Goal: Task Accomplishment & Management: Use online tool/utility

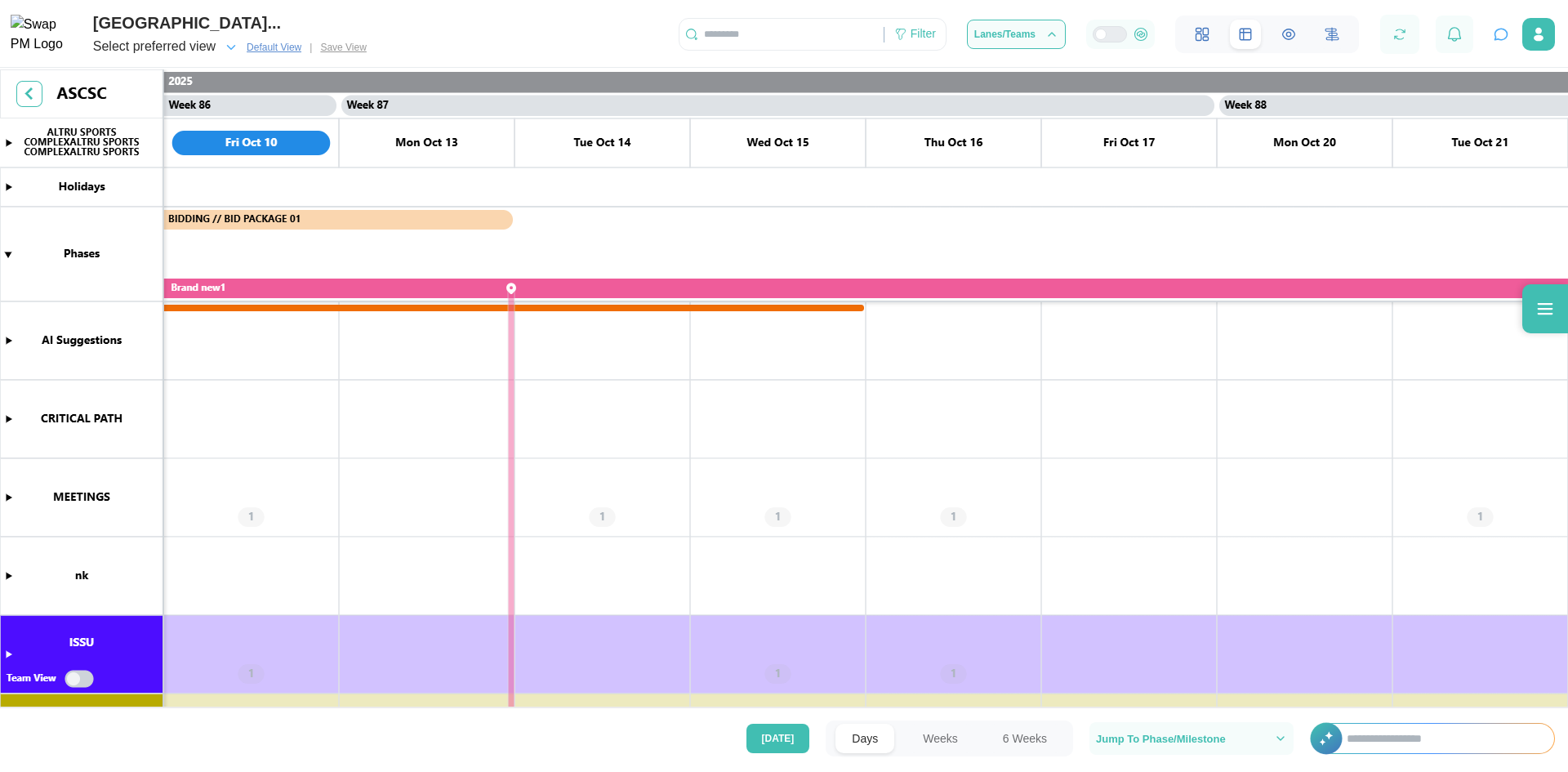
scroll to position [0, 75329]
click at [337, 51] on div "Select preferred view Default View | Save View" at bounding box center [234, 47] width 280 height 23
click at [223, 50] on div "Select preferred view" at bounding box center [166, 47] width 145 height 23
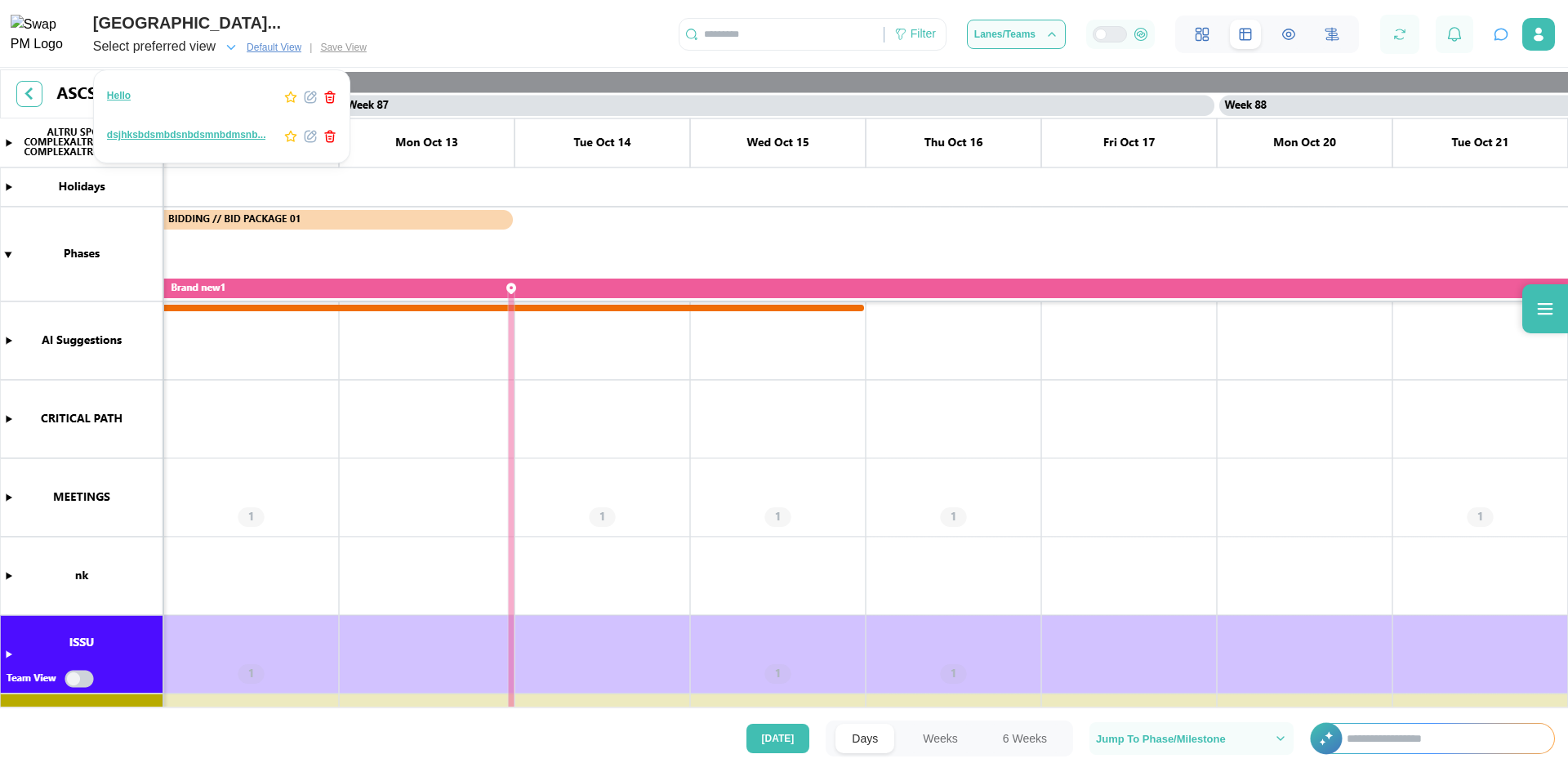
click at [303, 136] on icon "button" at bounding box center [309, 136] width 13 height 13
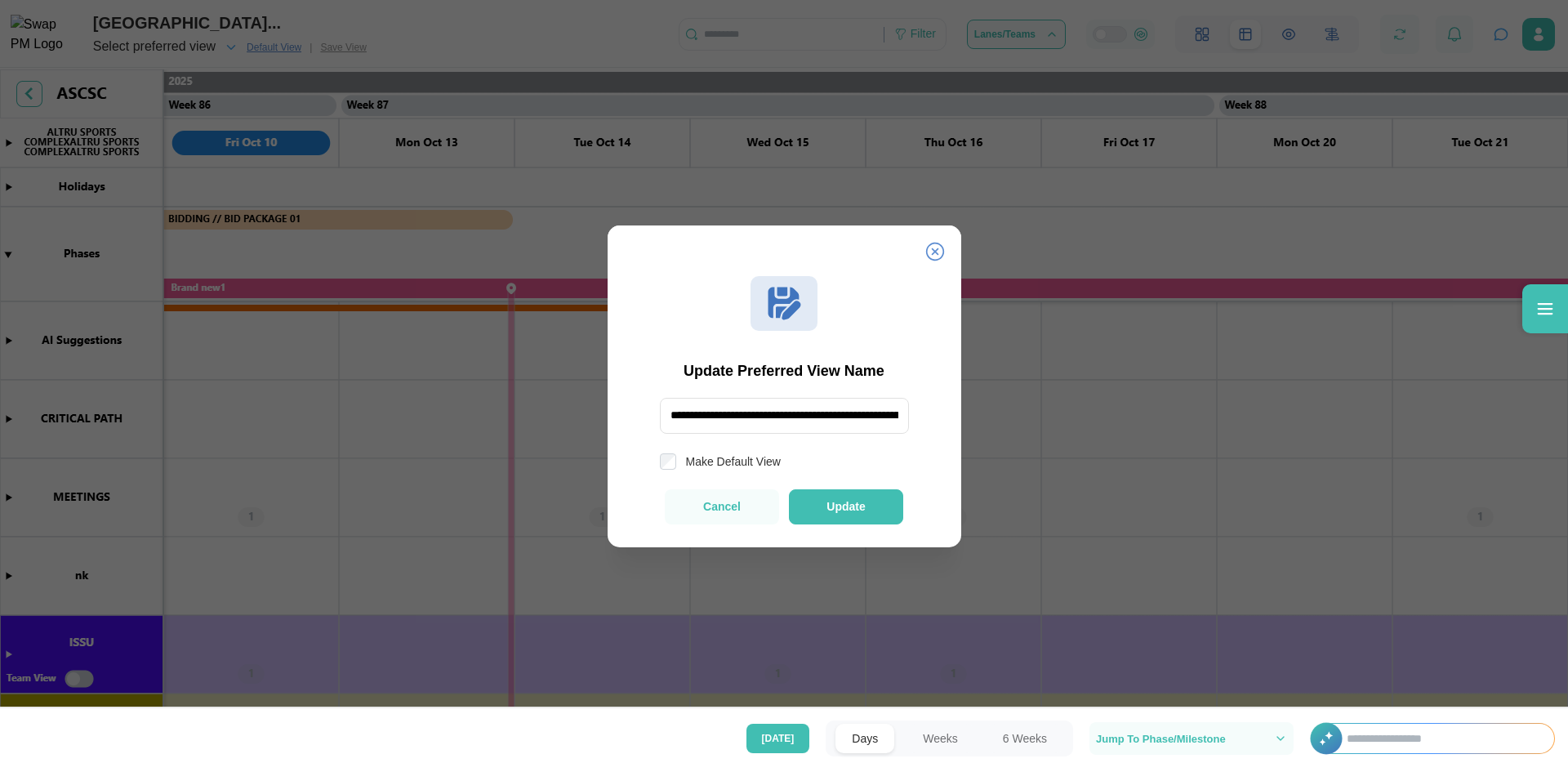
click at [803, 421] on input "**********" at bounding box center [784, 416] width 249 height 36
type input "**********"
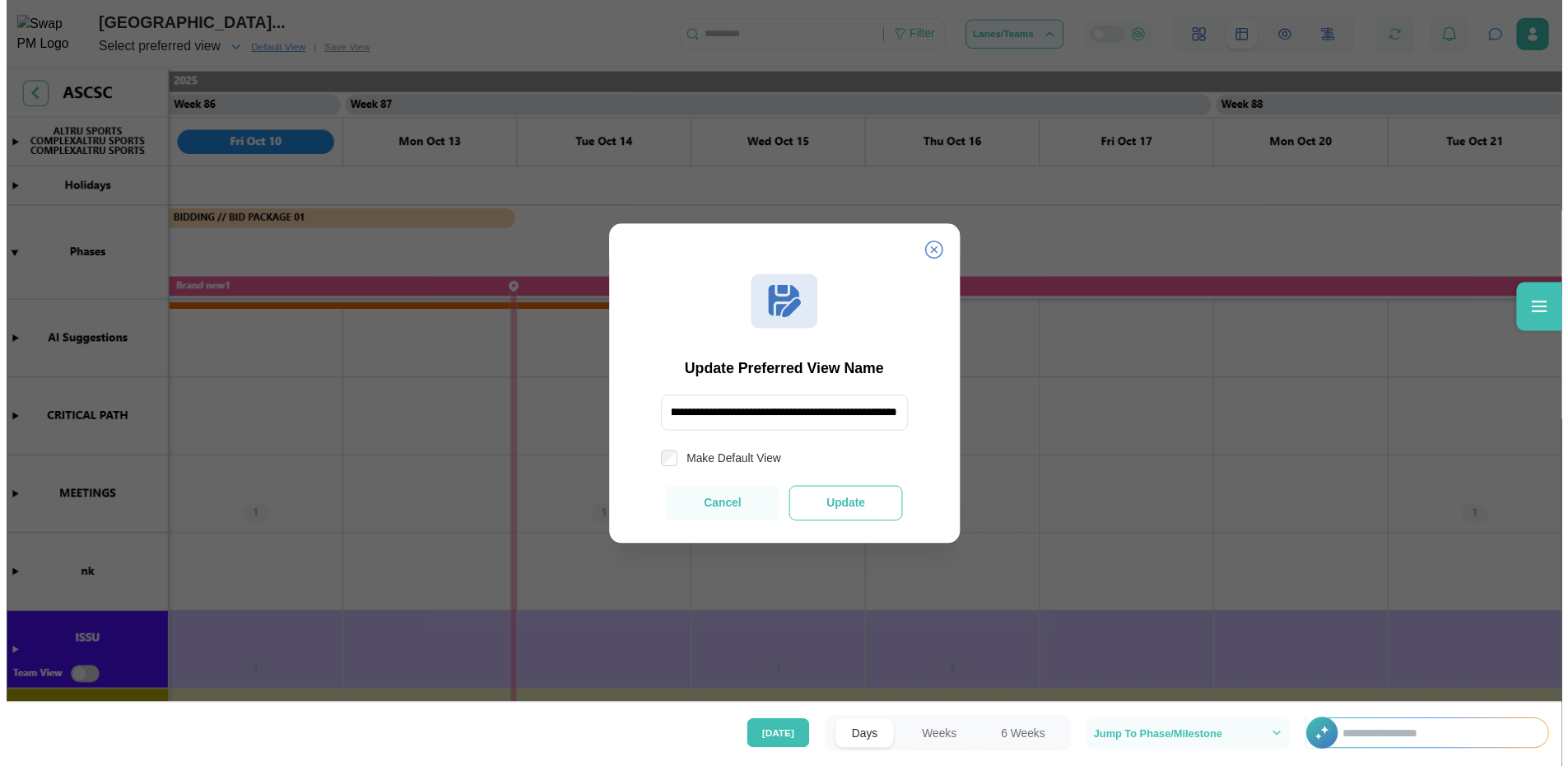
scroll to position [0, 0]
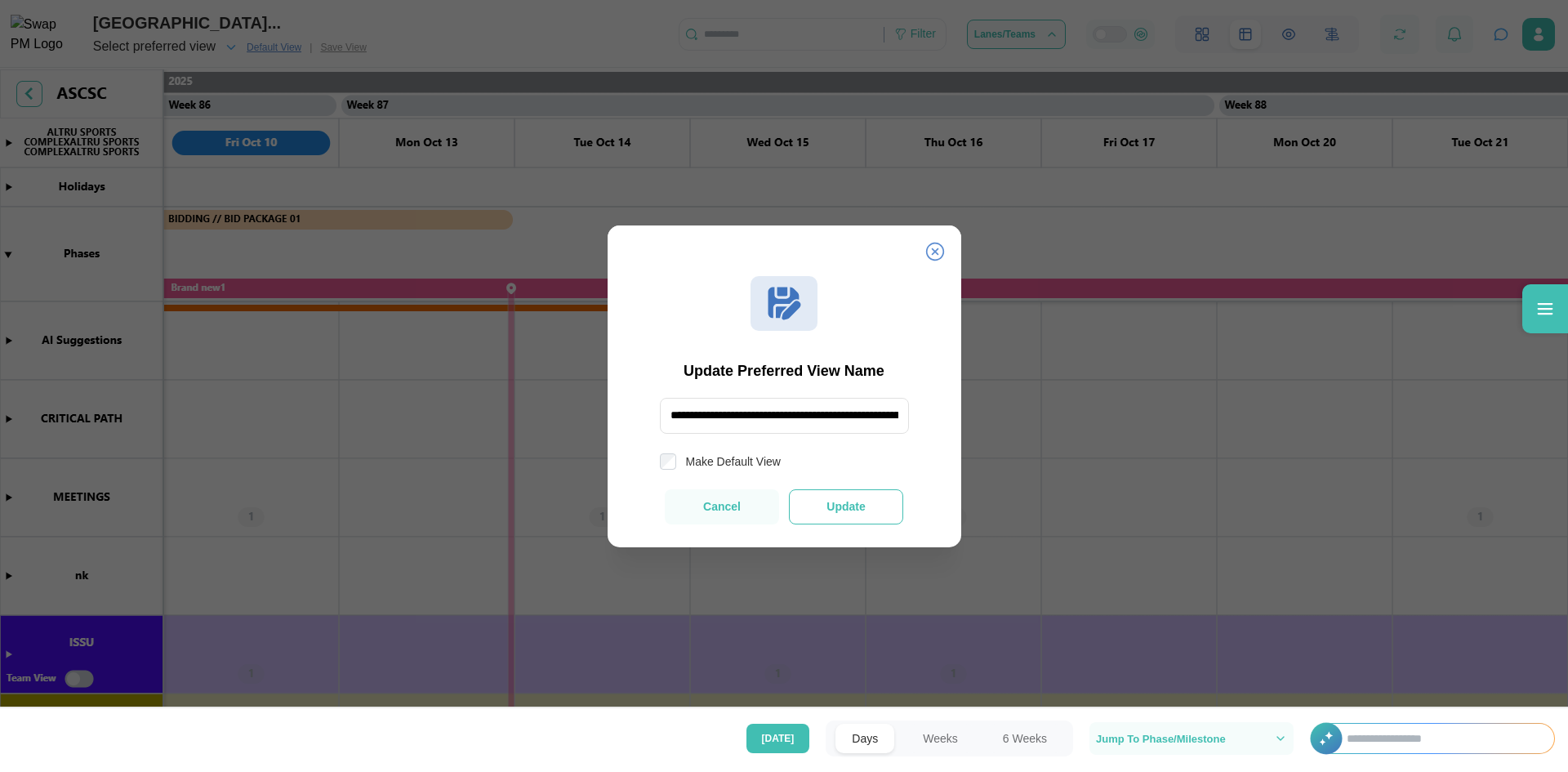
click at [832, 499] on button "Update" at bounding box center [846, 507] width 115 height 35
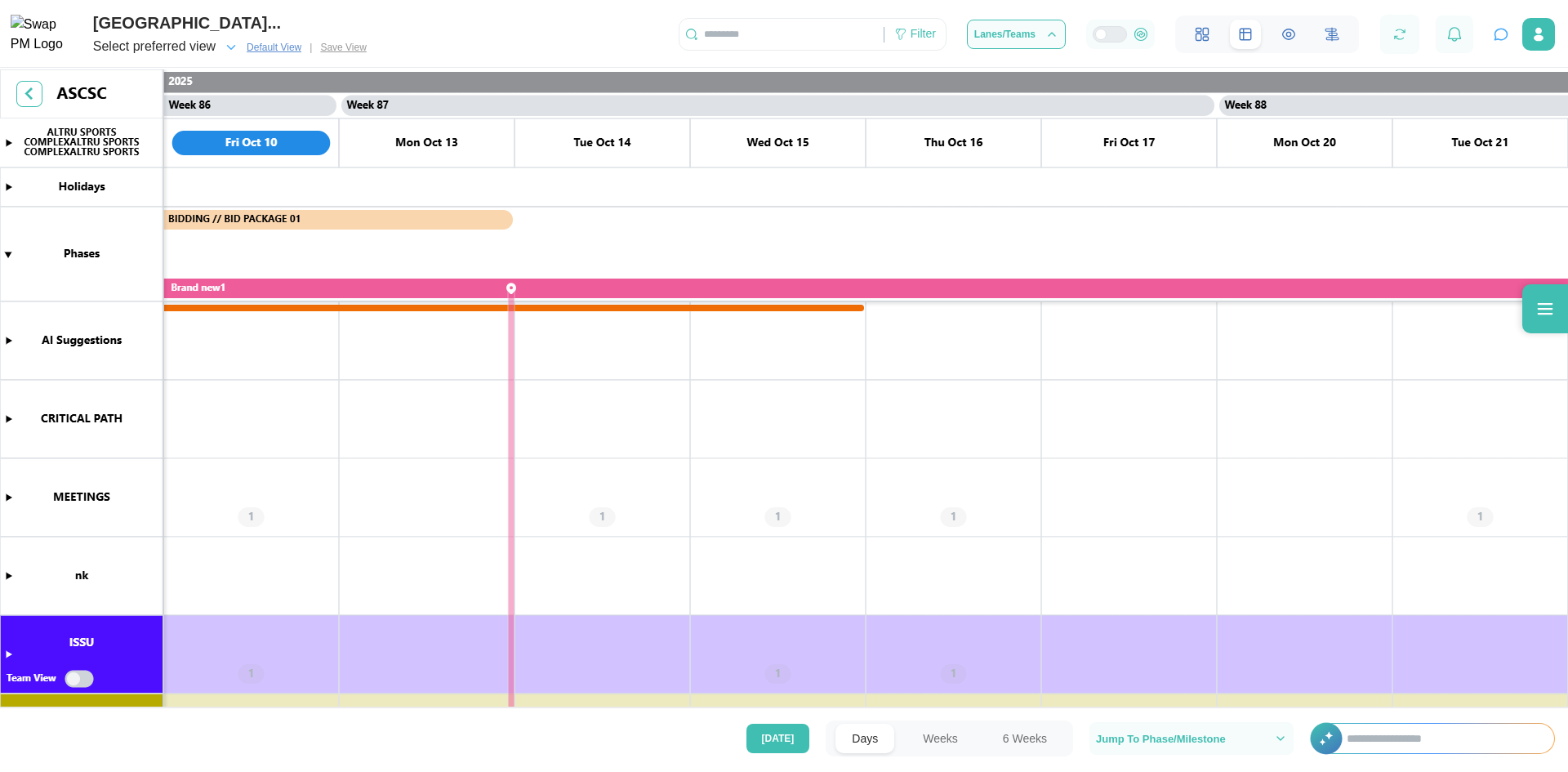
click at [231, 50] on icon "button" at bounding box center [230, 47] width 14 height 14
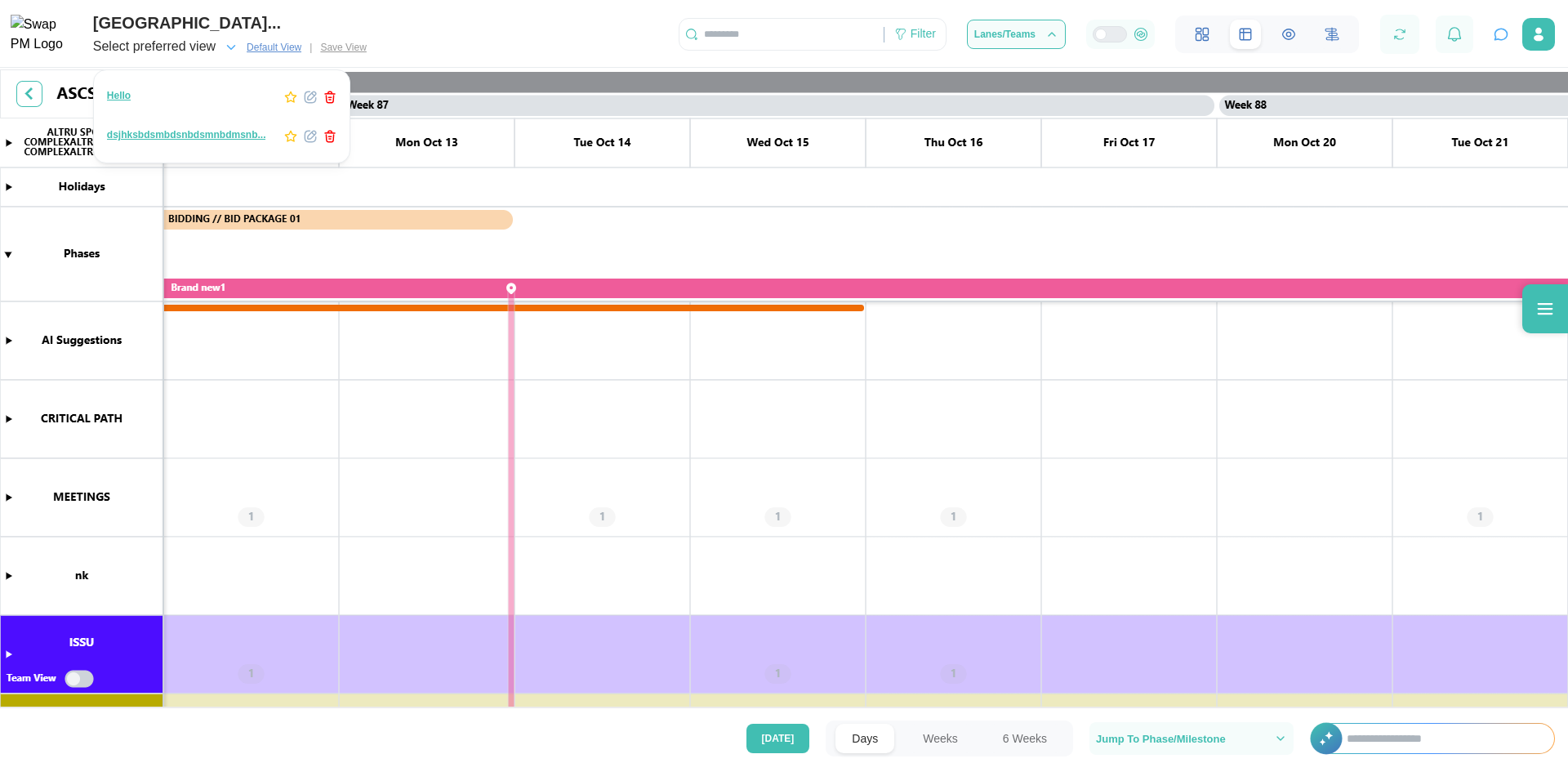
click at [284, 137] on icon "button" at bounding box center [290, 136] width 13 height 13
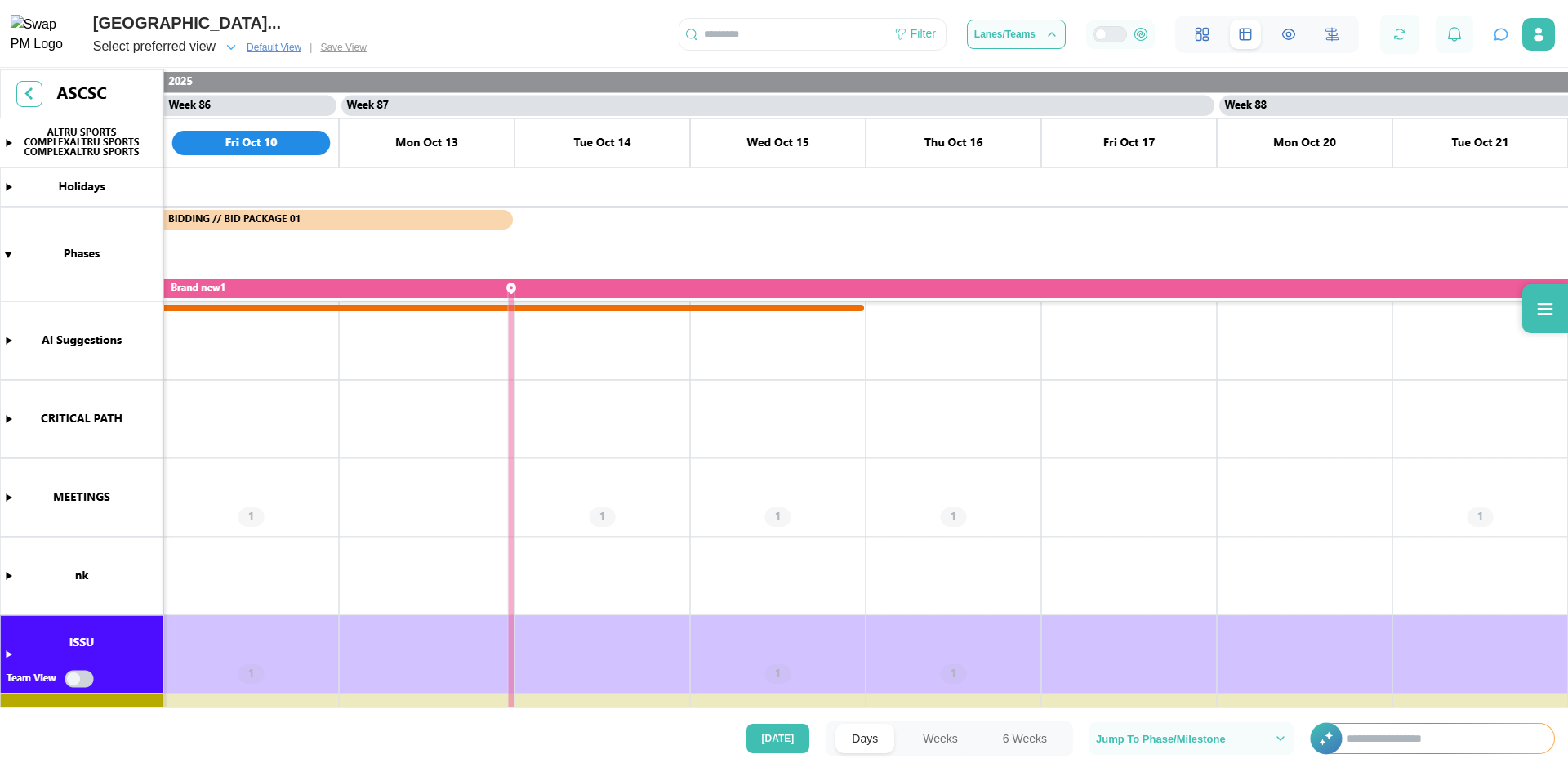
click at [569, 241] on canvas at bounding box center [784, 390] width 1568 height 641
click at [227, 49] on icon "button" at bounding box center [230, 47] width 14 height 14
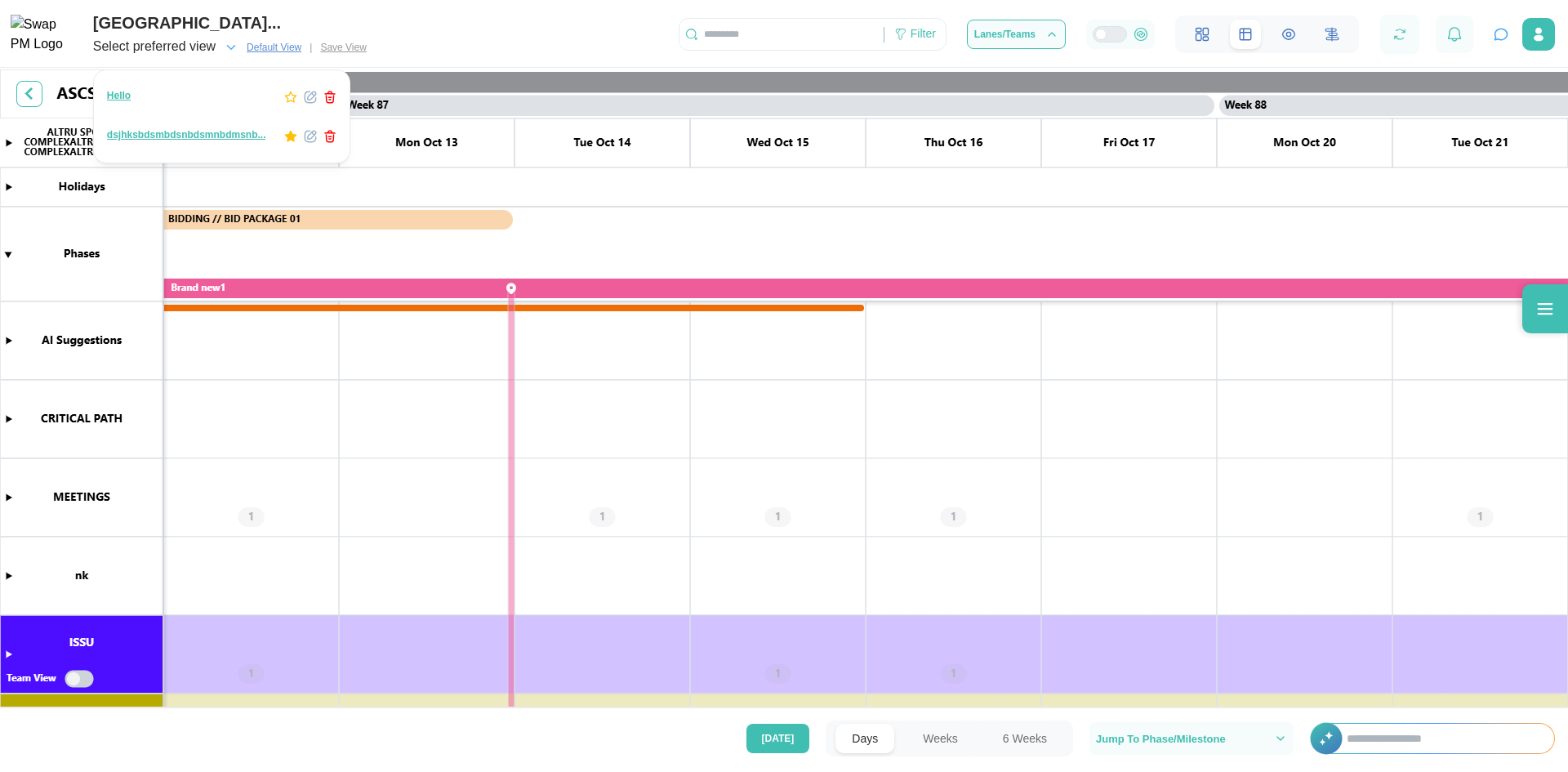
click at [303, 139] on icon "button" at bounding box center [309, 136] width 13 height 13
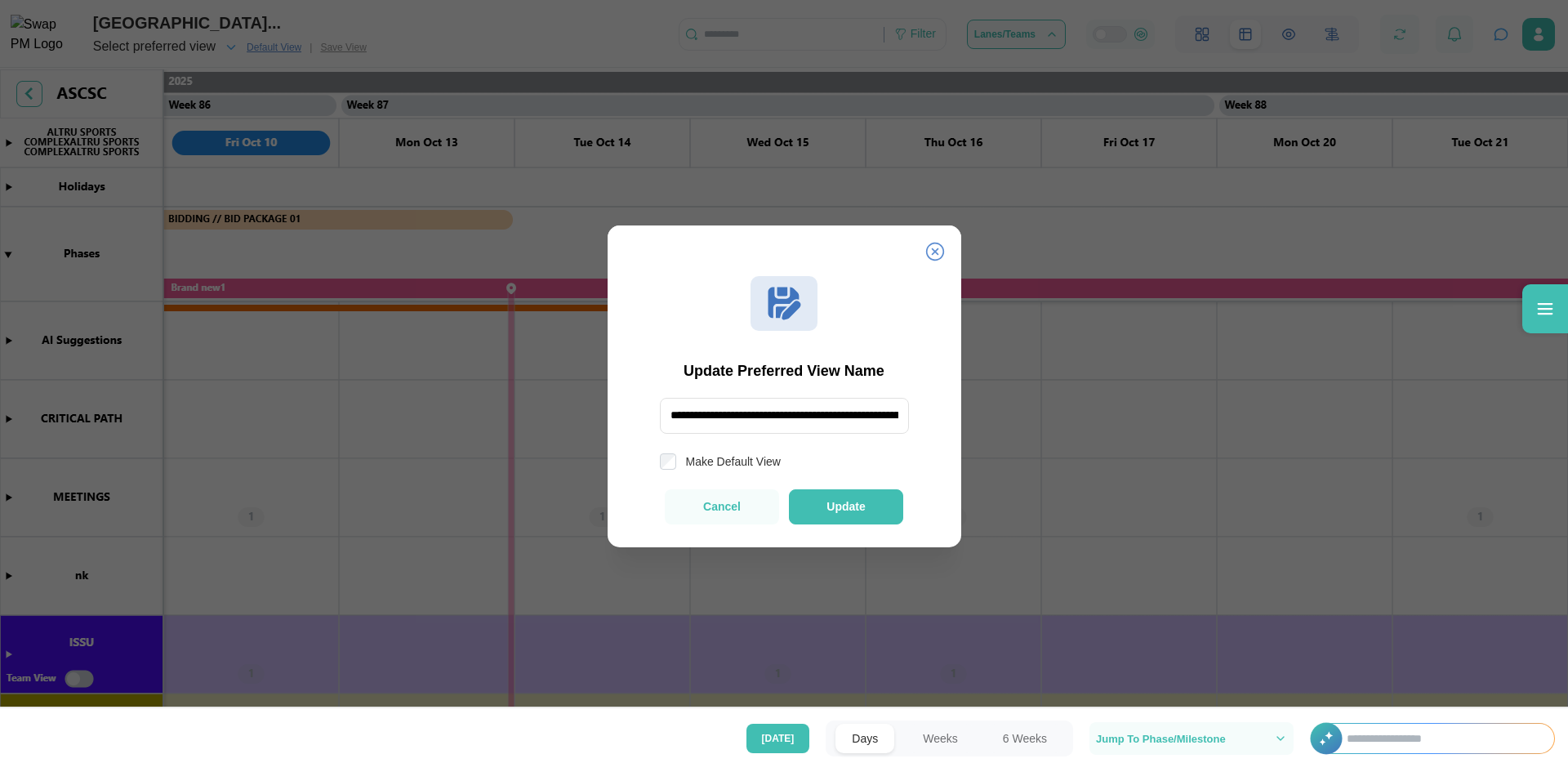
click at [940, 253] on icon at bounding box center [935, 251] width 20 height 20
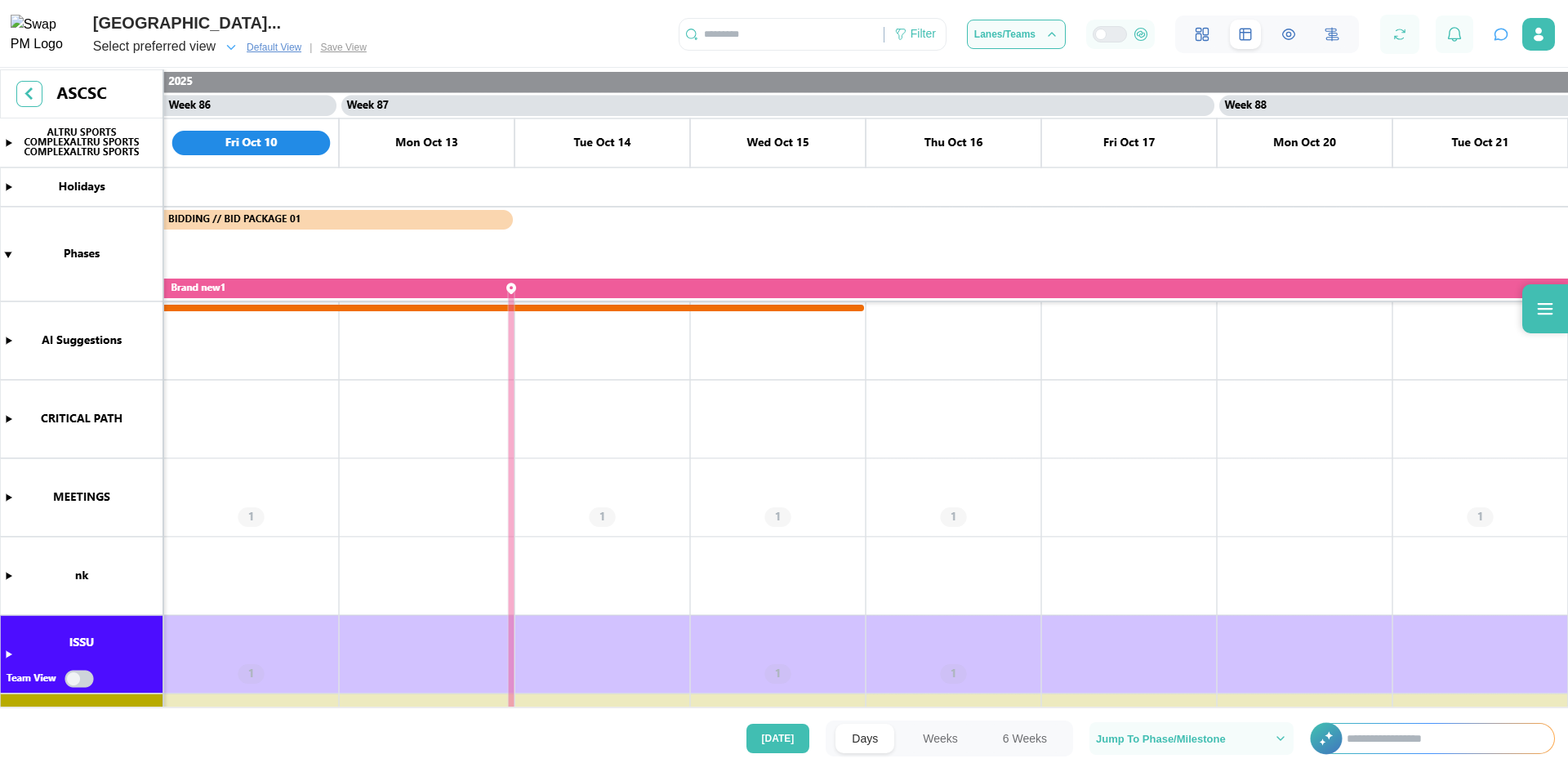
click at [179, 46] on div "Select preferred view" at bounding box center [155, 47] width 122 height 20
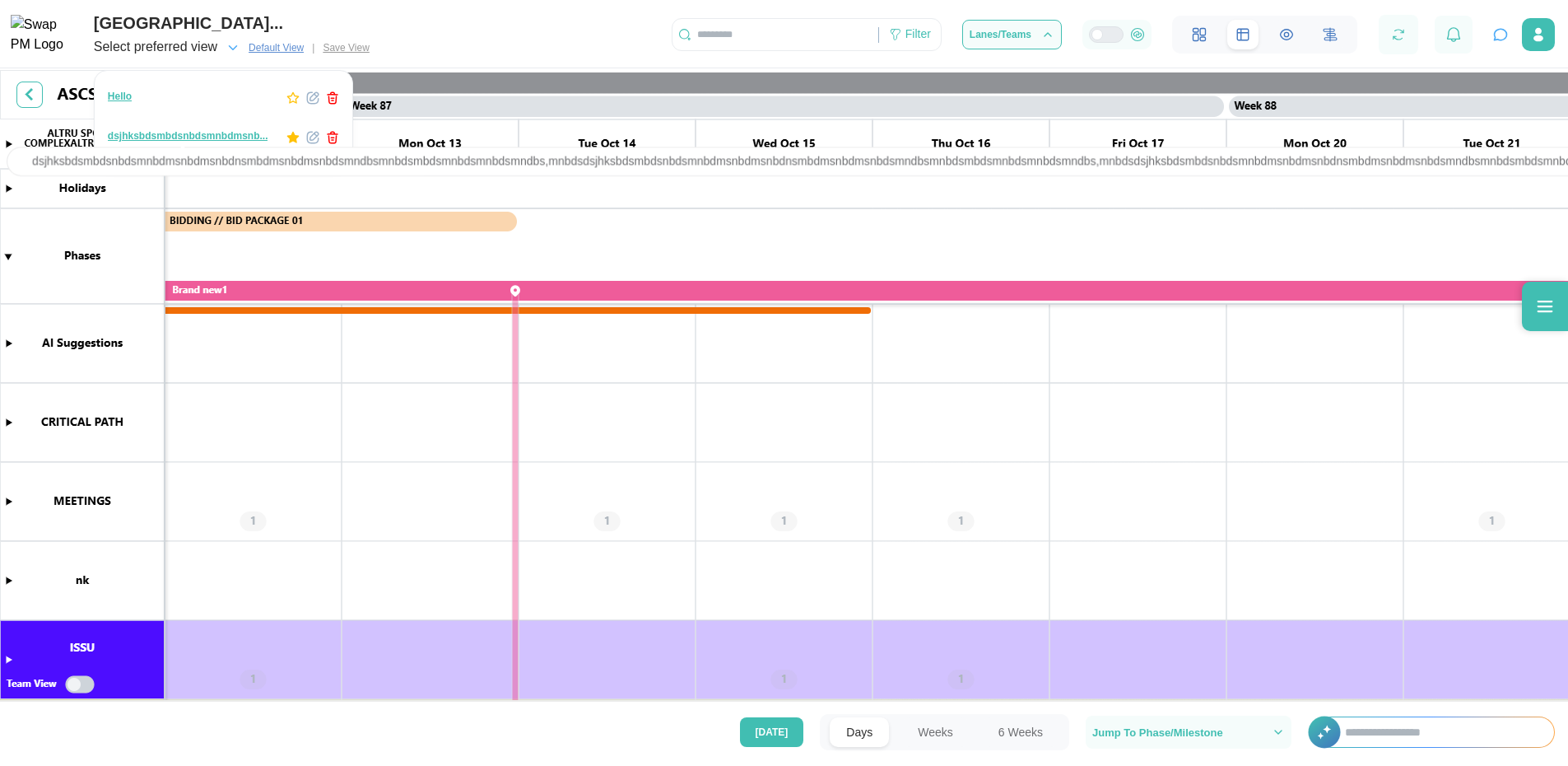
click at [184, 135] on div "dsjhksbdsmbdsnbdsmnbdmsnb..." at bounding box center [188, 136] width 160 height 15
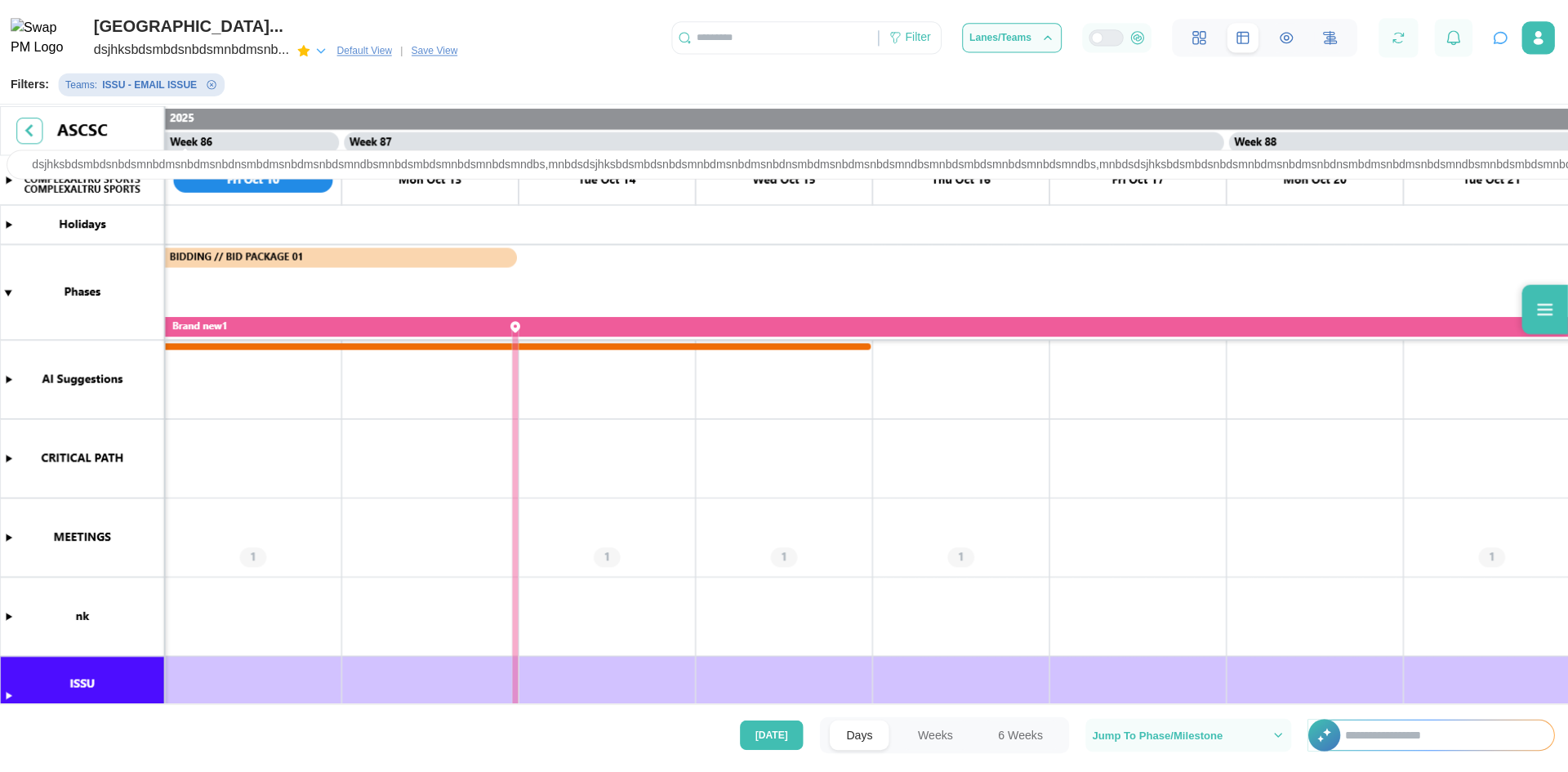
scroll to position [0, 75329]
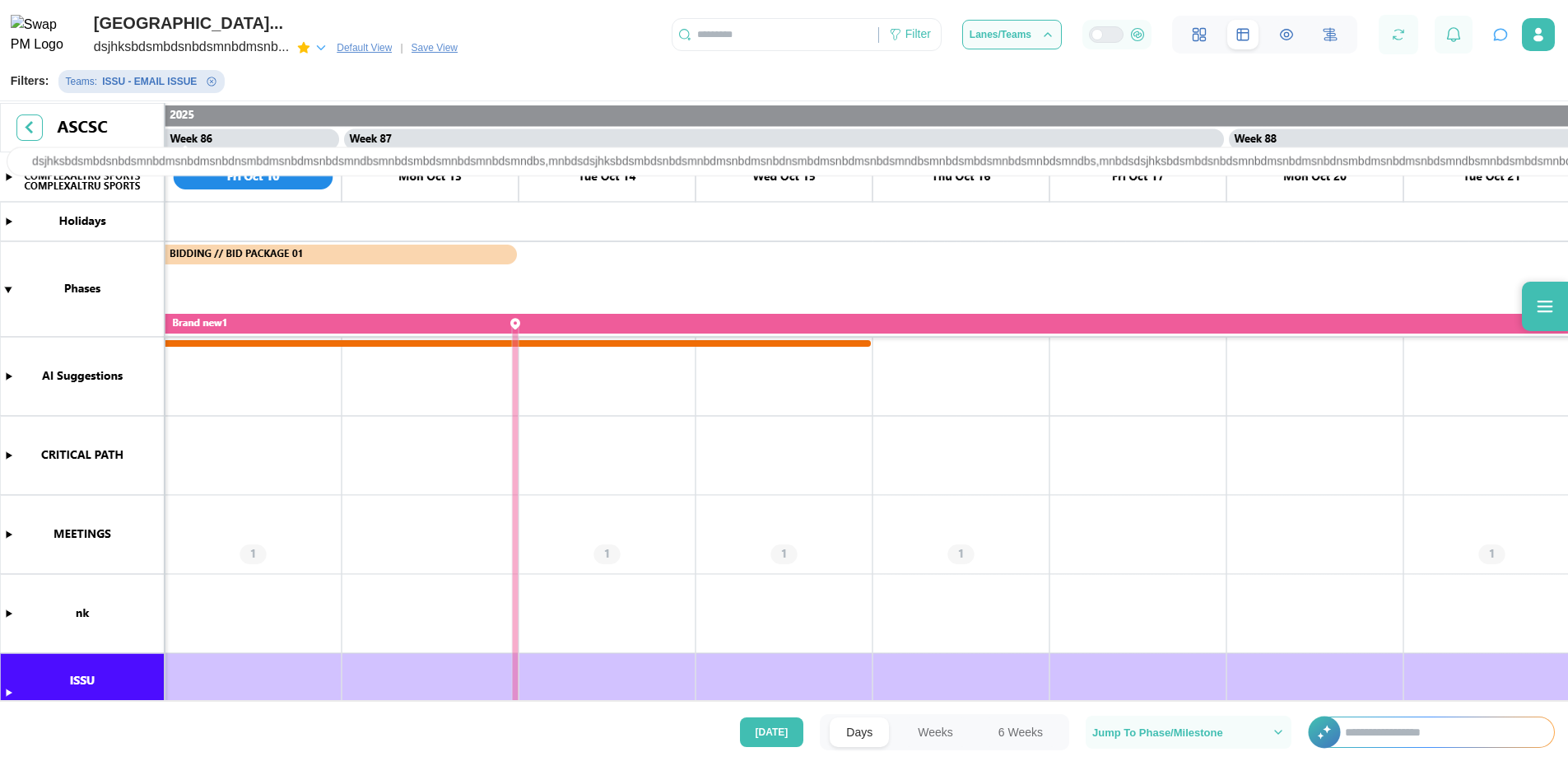
click at [674, 28] on div "ALTRU SPORTS COMPLEXALTRU SPORTS COMPLEX... dsjhksbdsmbdsnbdsmnbdmsnb... Defaul…" at bounding box center [784, 29] width 1568 height 59
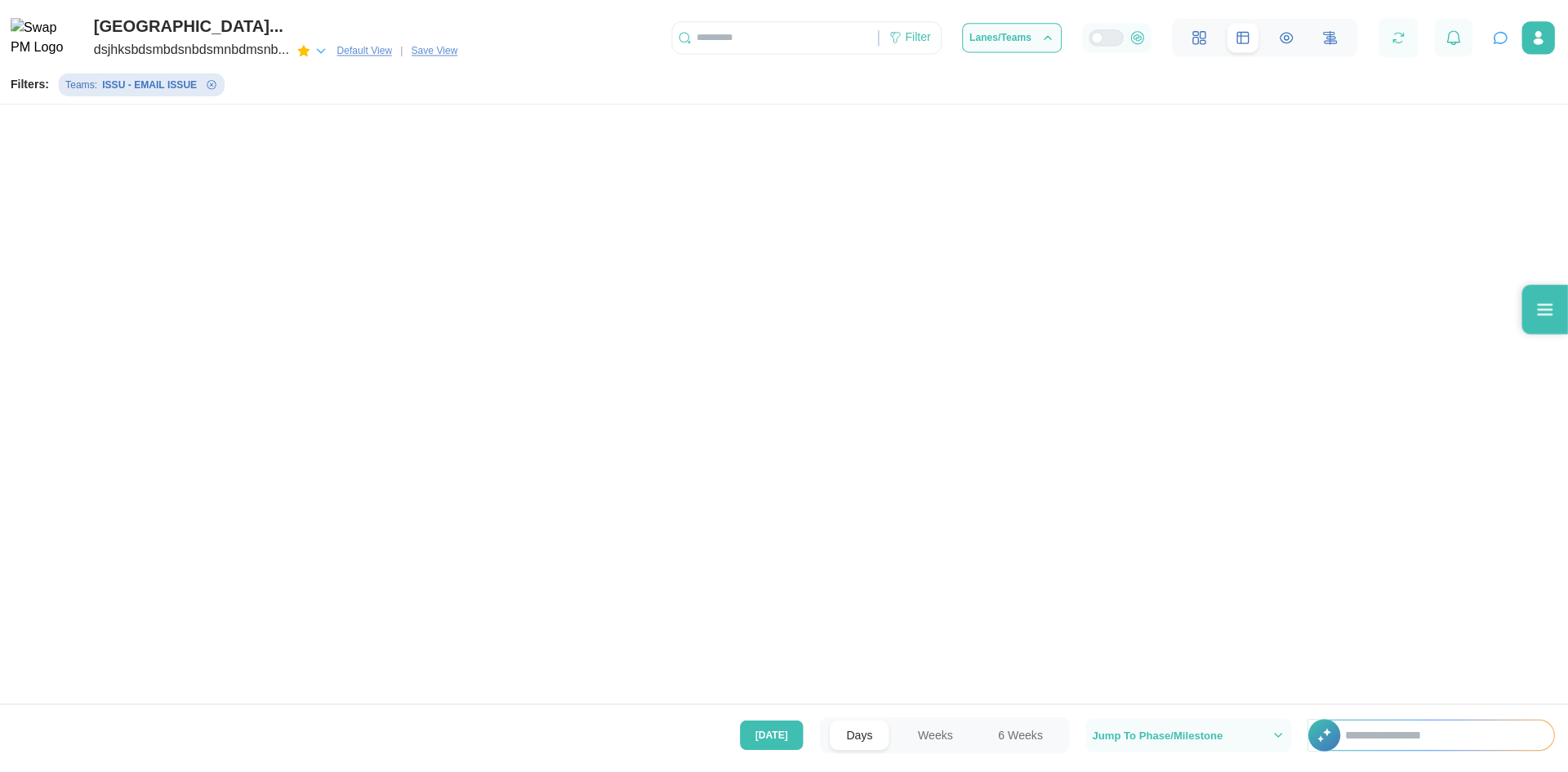
scroll to position [0, 0]
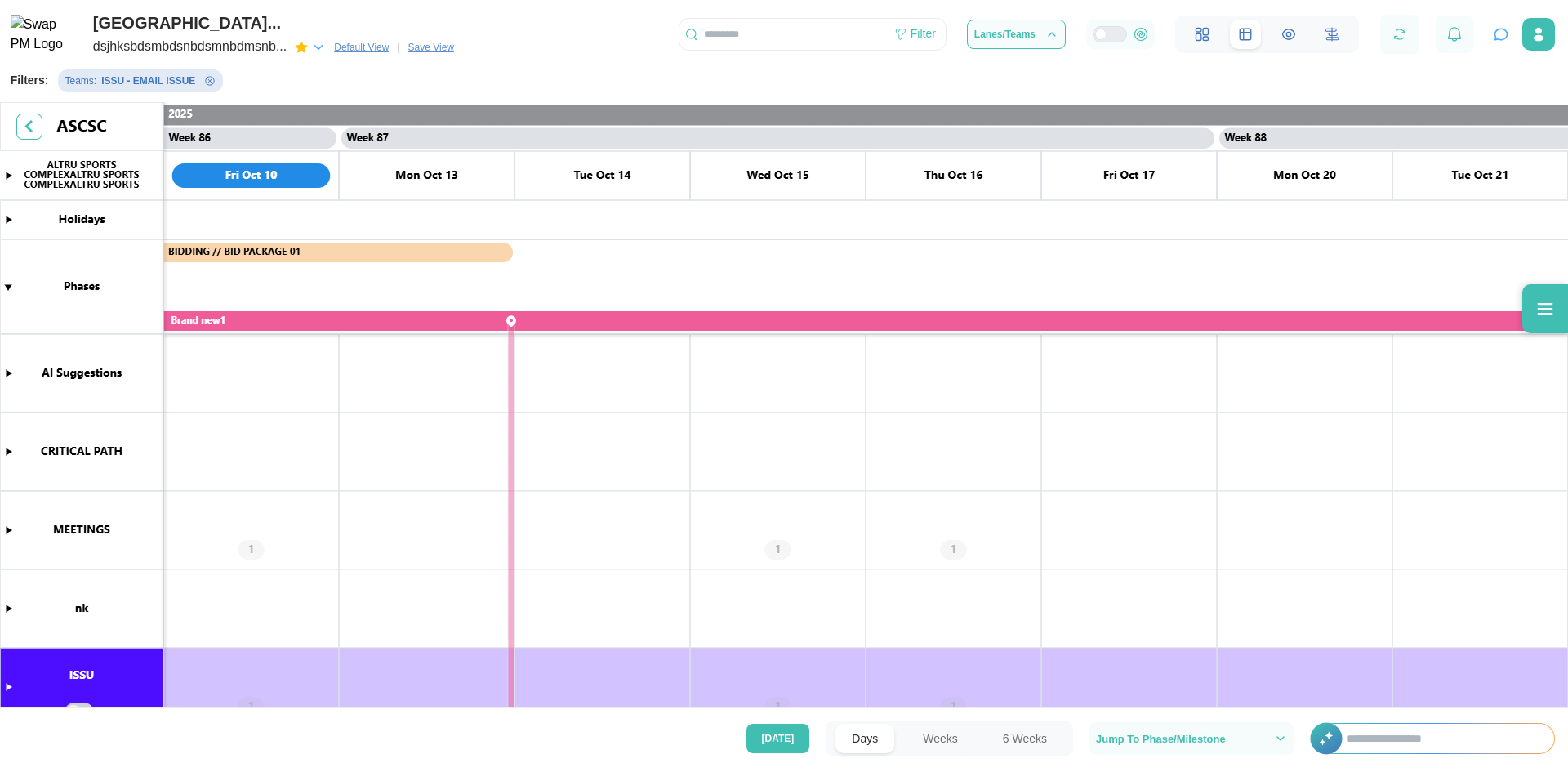
click at [659, 32] on div "ALTRU SPORTS COMPLEXALTRU SPORTS COMPLEX... dsjhksbdsmbdsnbdsmnbdmsnb... Defaul…" at bounding box center [784, 29] width 1568 height 59
click at [323, 46] on icon "button" at bounding box center [318, 47] width 14 height 14
click at [365, 52] on span "Default View" at bounding box center [361, 47] width 54 height 16
click at [197, 46] on div "Select preferred view" at bounding box center [155, 47] width 122 height 20
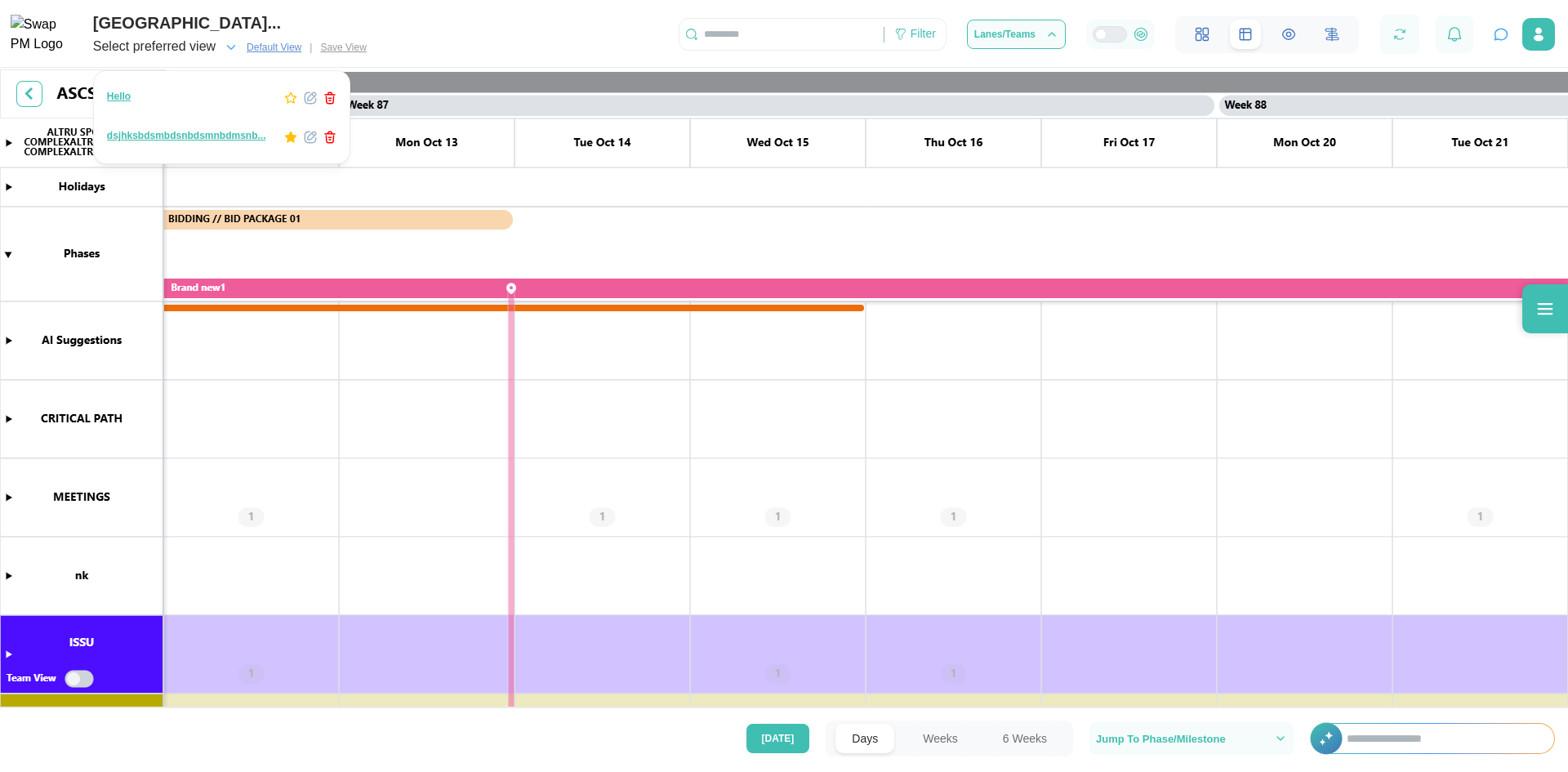
click at [232, 47] on icon "button" at bounding box center [230, 47] width 14 height 14
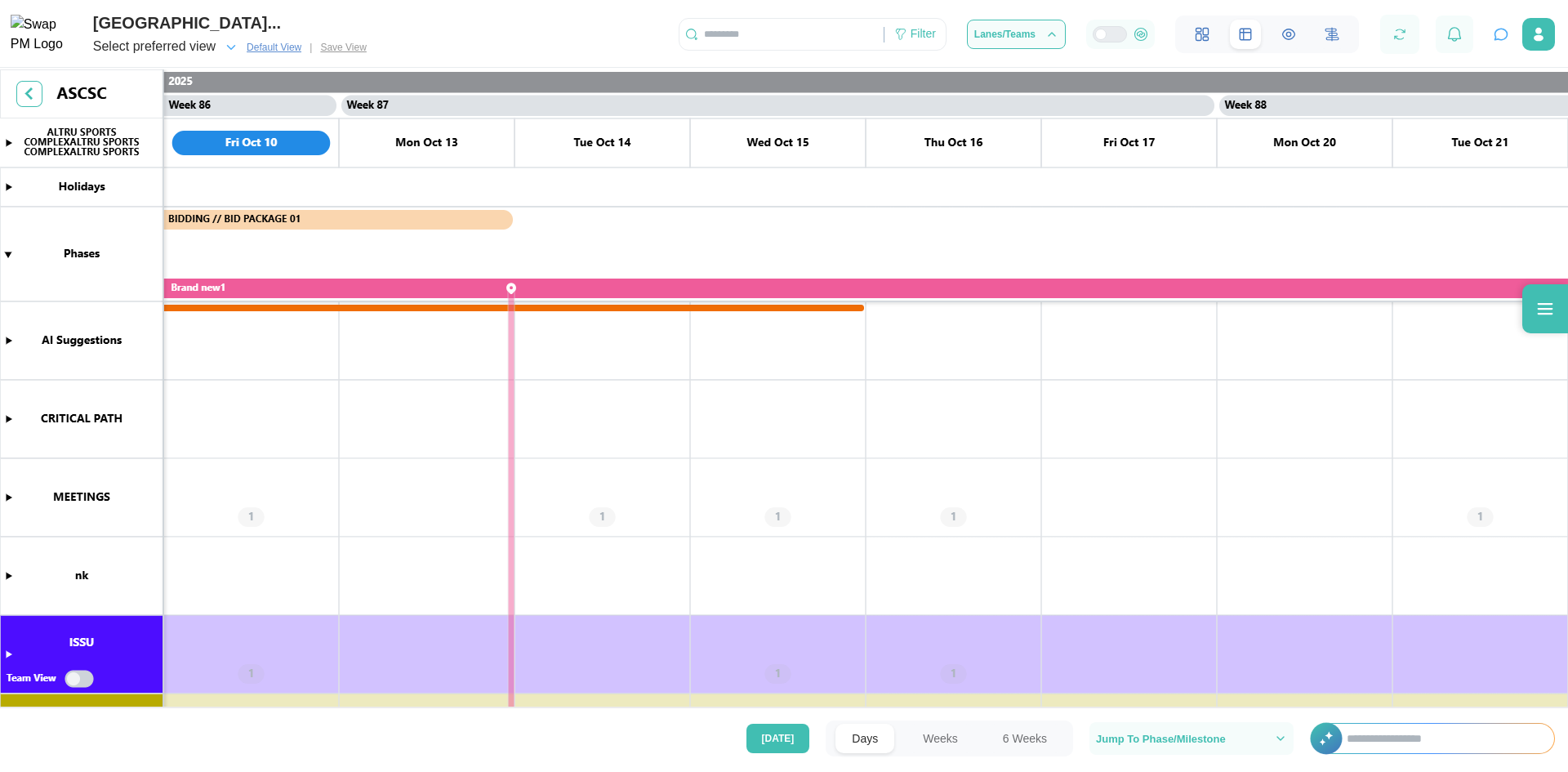
click at [232, 47] on icon "button" at bounding box center [230, 47] width 14 height 14
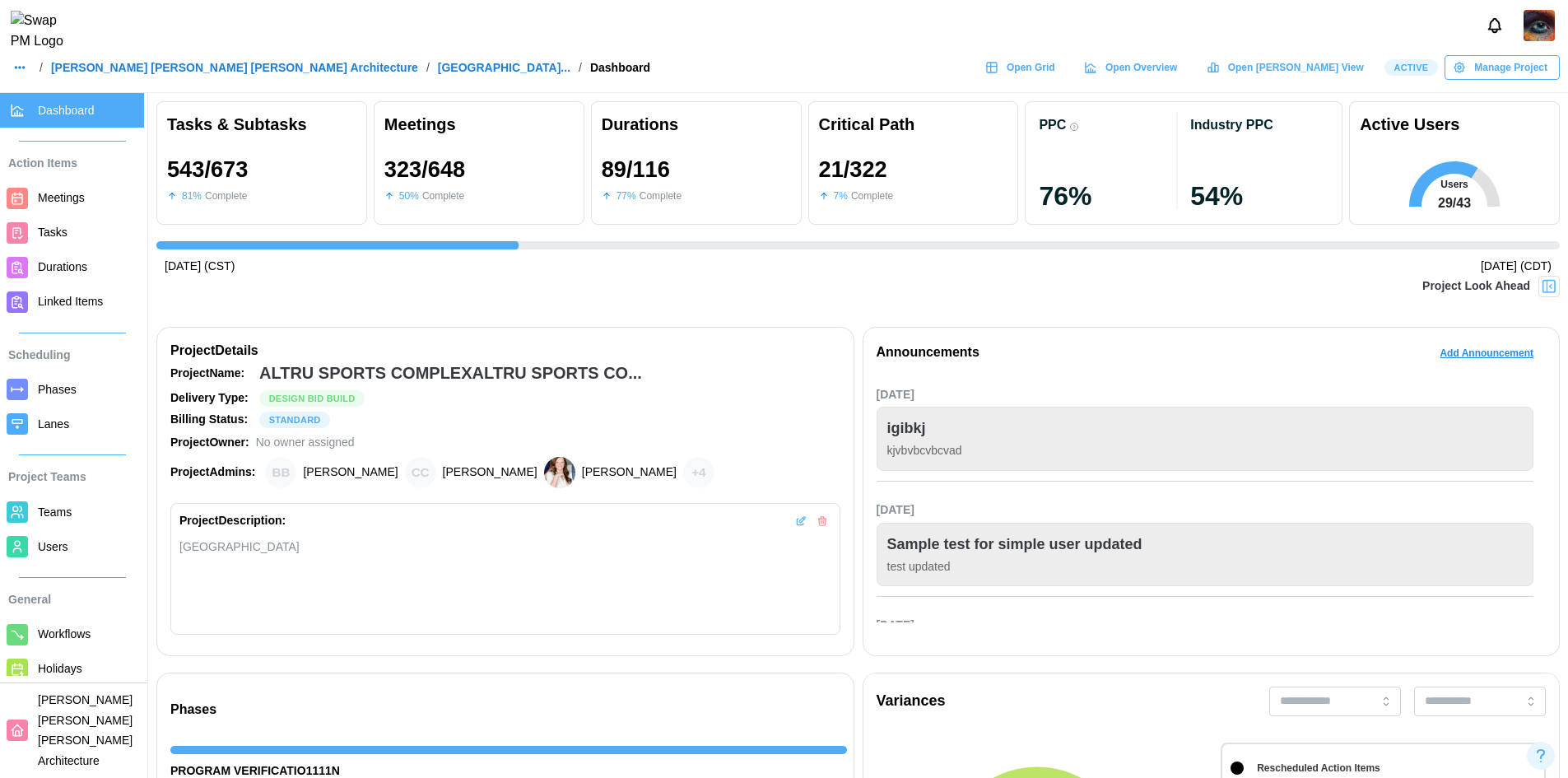
drag, startPoint x: 0, startPoint y: 0, endPoint x: 1090, endPoint y: 75, distance: 1092.6
click at [1055, 75] on span "Open Grid" at bounding box center [1030, 67] width 49 height 23
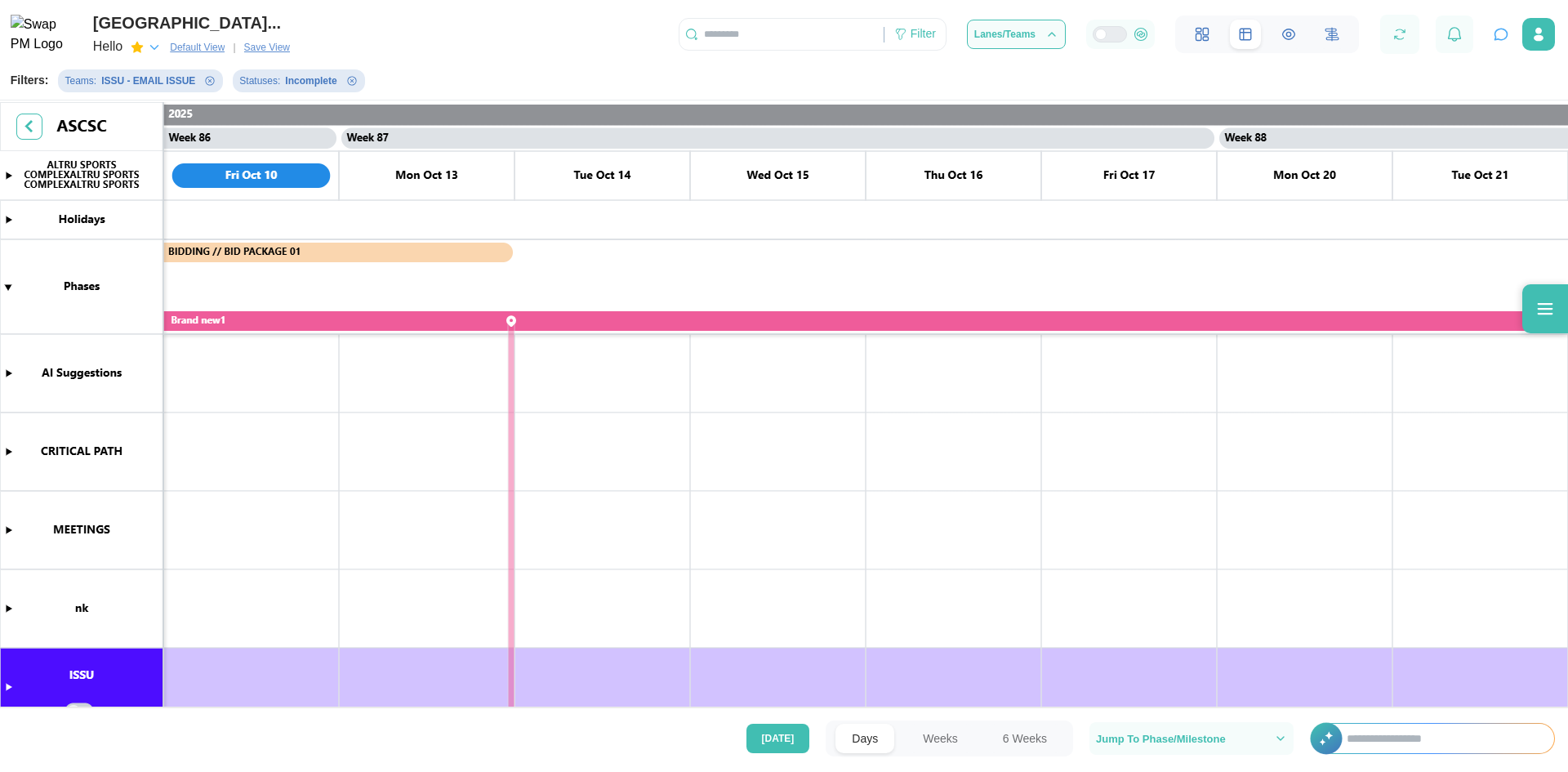
click at [160, 48] on icon "button" at bounding box center [154, 47] width 14 height 14
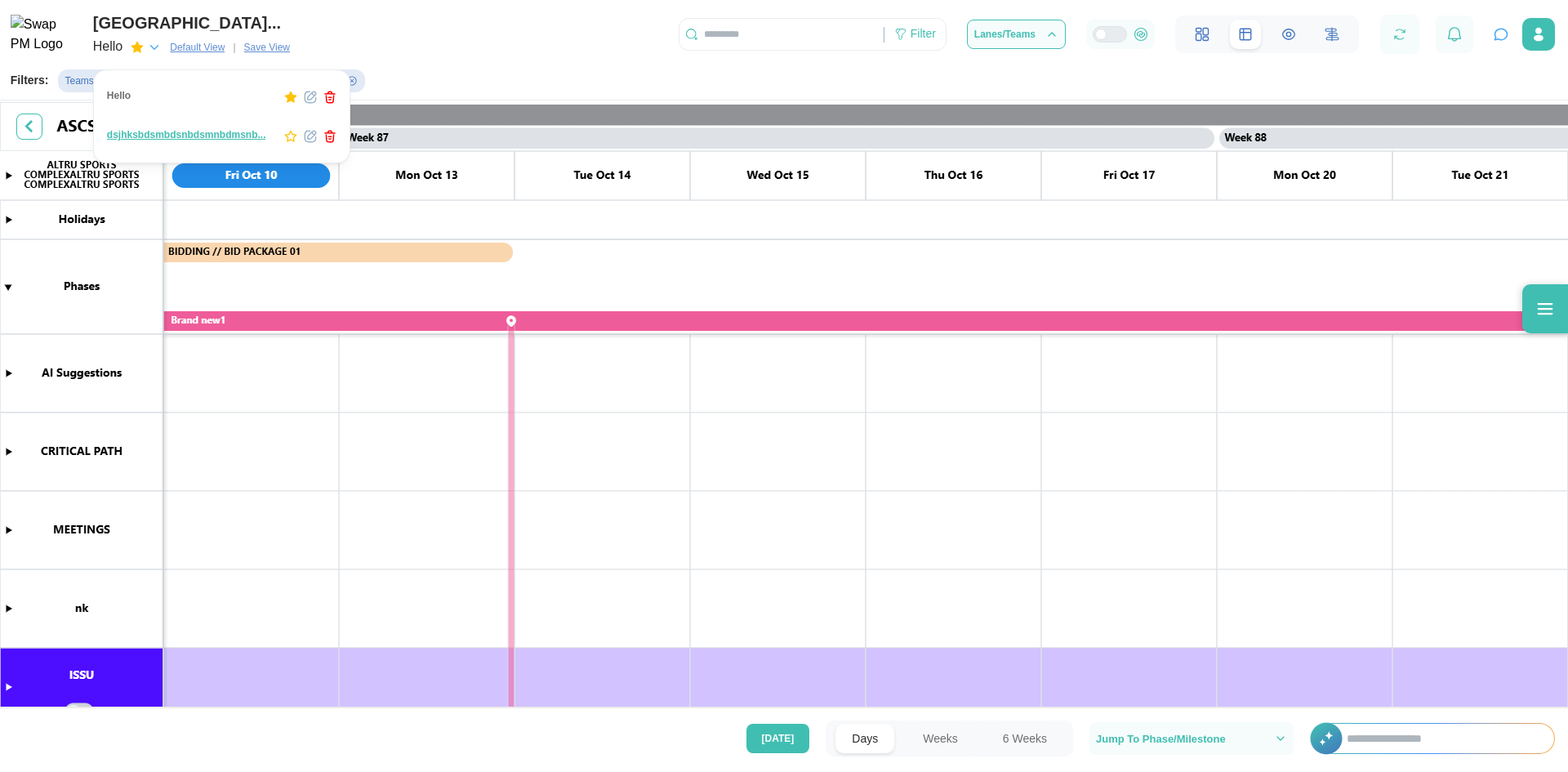
click at [284, 139] on icon "button" at bounding box center [290, 136] width 13 height 13
click at [442, 70] on div "Filters: Teams : ISSU - EMAIL ISSUE Statuses : Incomplete" at bounding box center [789, 79] width 1558 height 32
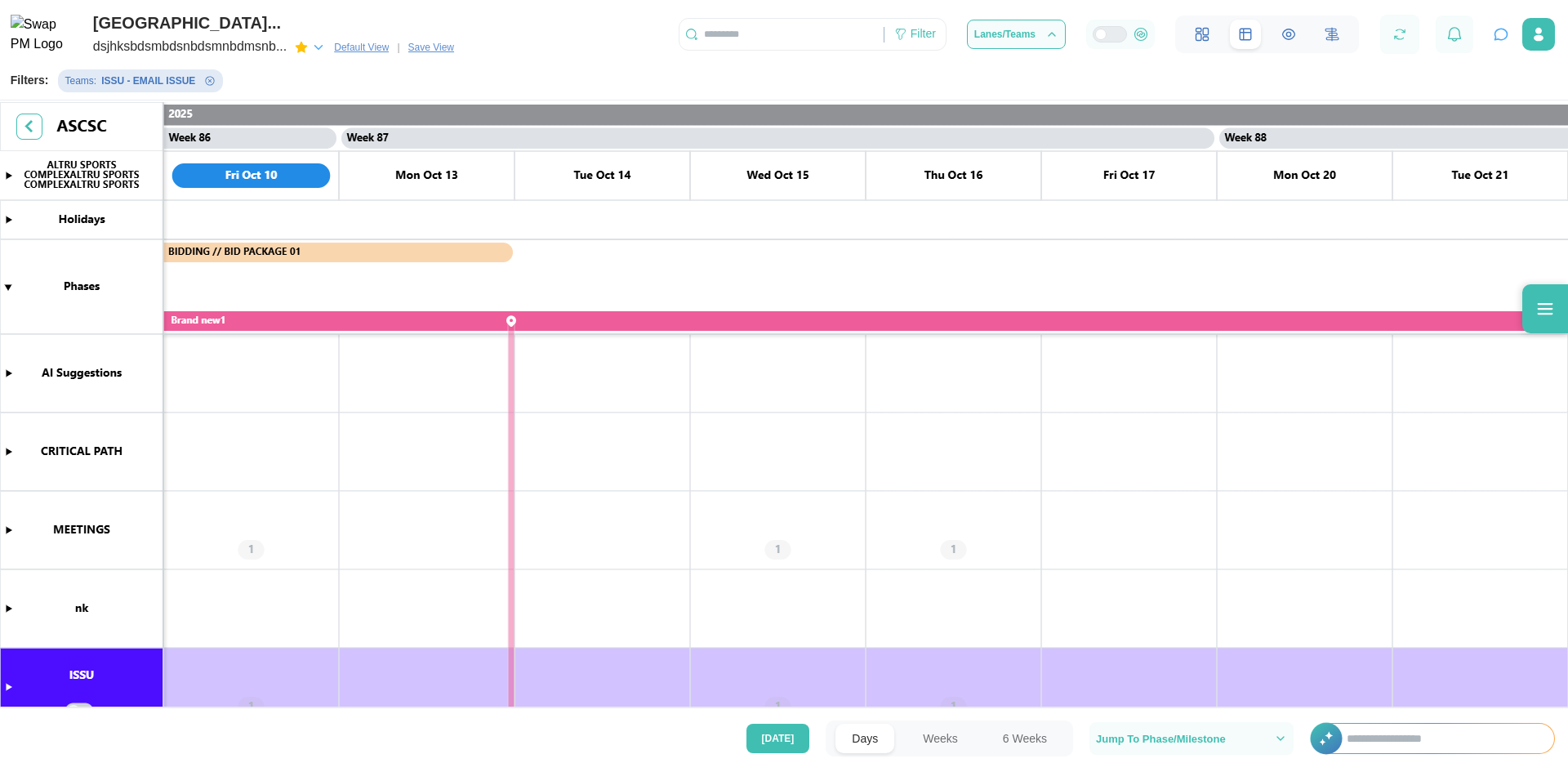
click at [317, 50] on icon "button" at bounding box center [318, 47] width 14 height 14
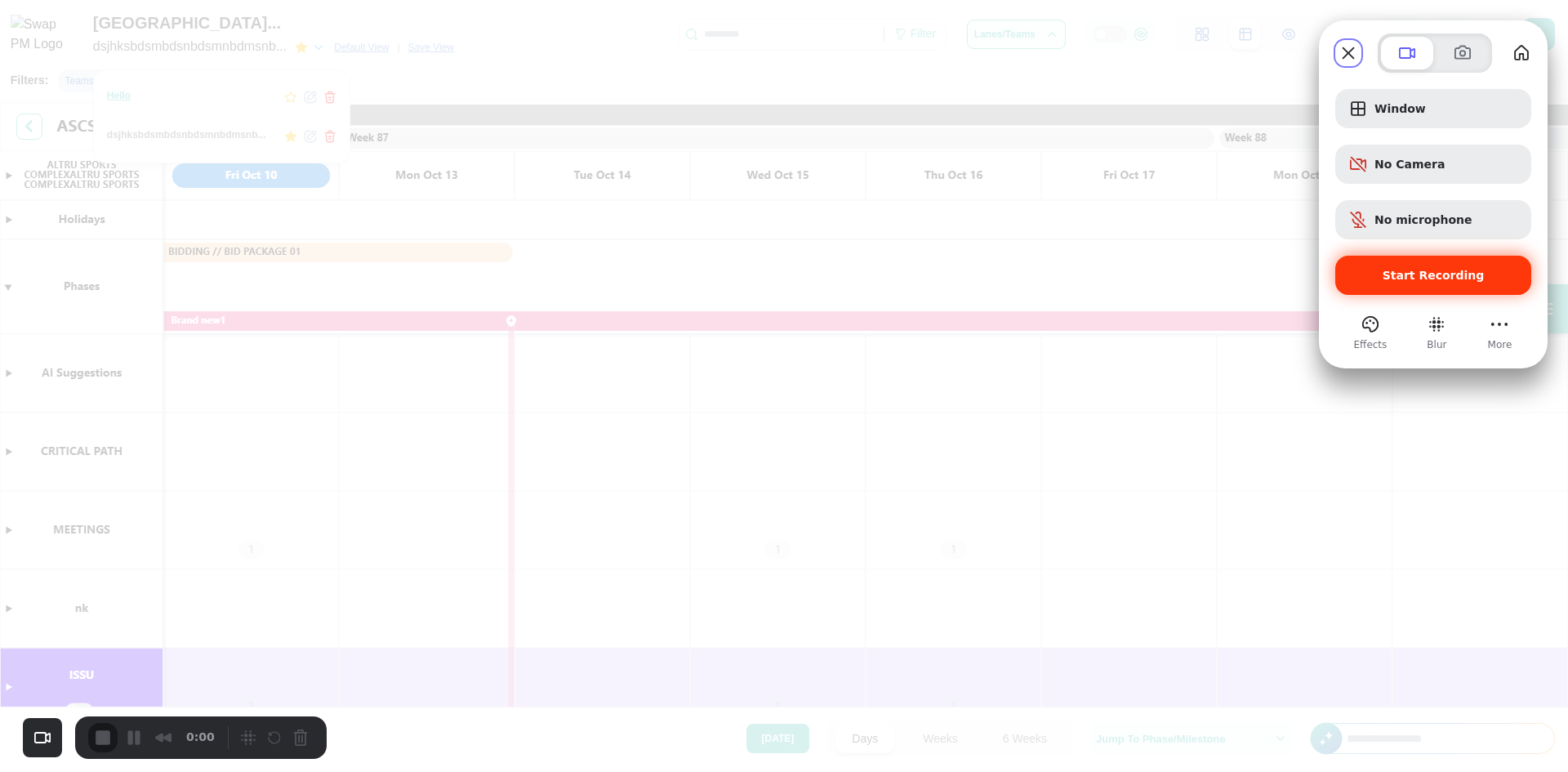
click at [1384, 290] on div "Start Recording" at bounding box center [1433, 275] width 196 height 39
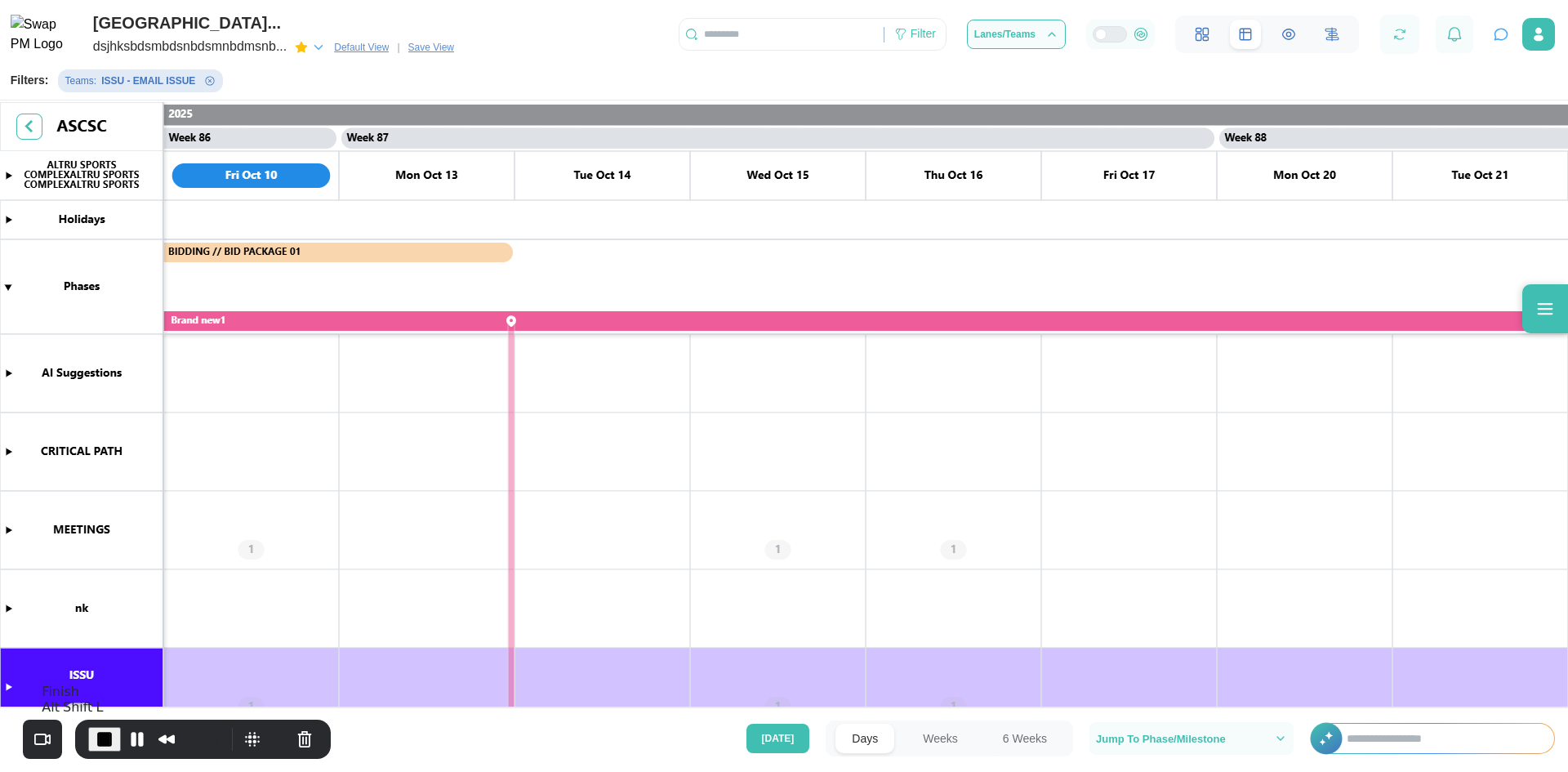
click at [105, 733] on span "End Recording" at bounding box center [104, 739] width 20 height 20
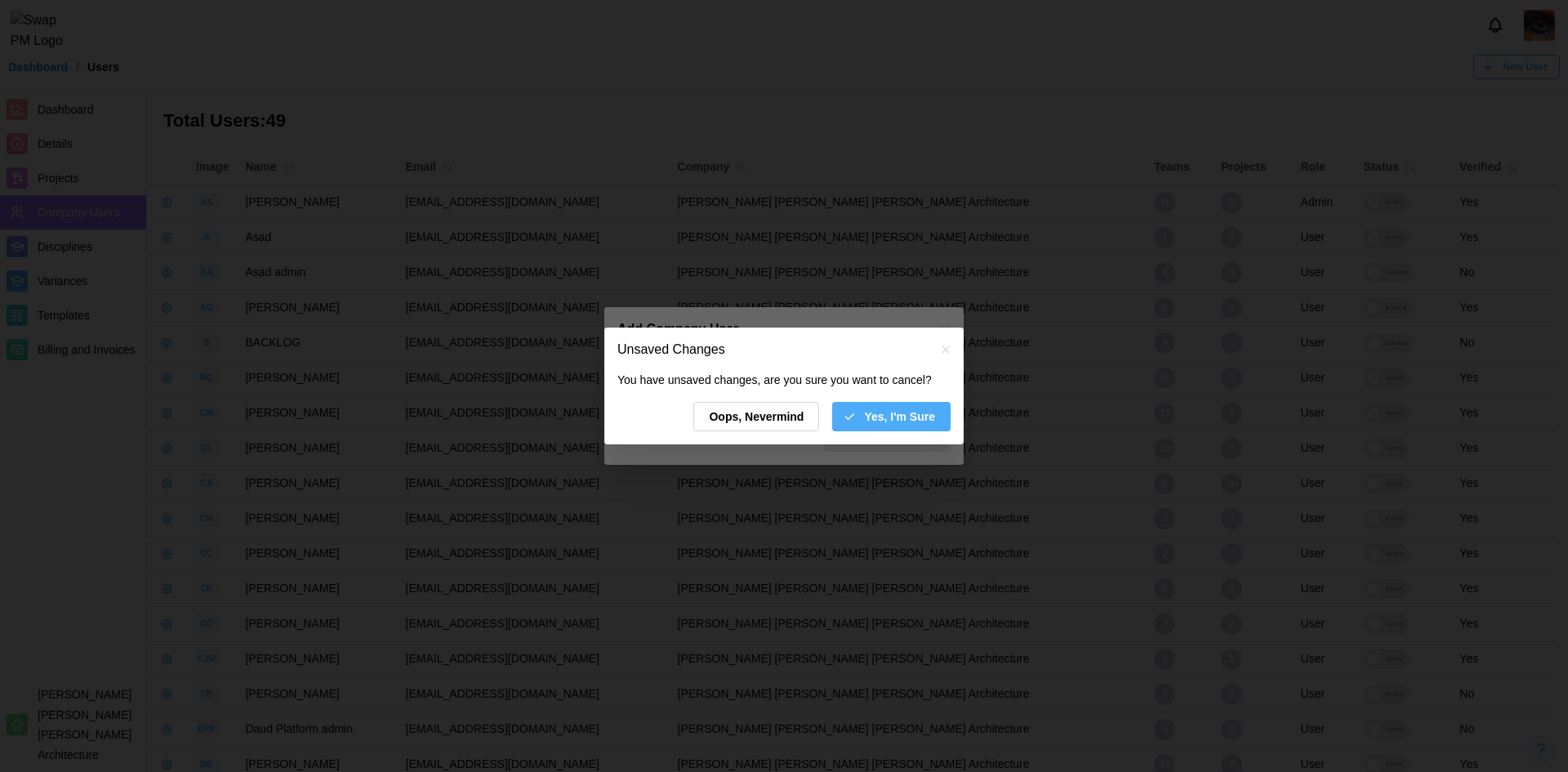
click at [855, 416] on icon "button" at bounding box center [849, 416] width 13 height 13
